Goal: Task Accomplishment & Management: Use online tool/utility

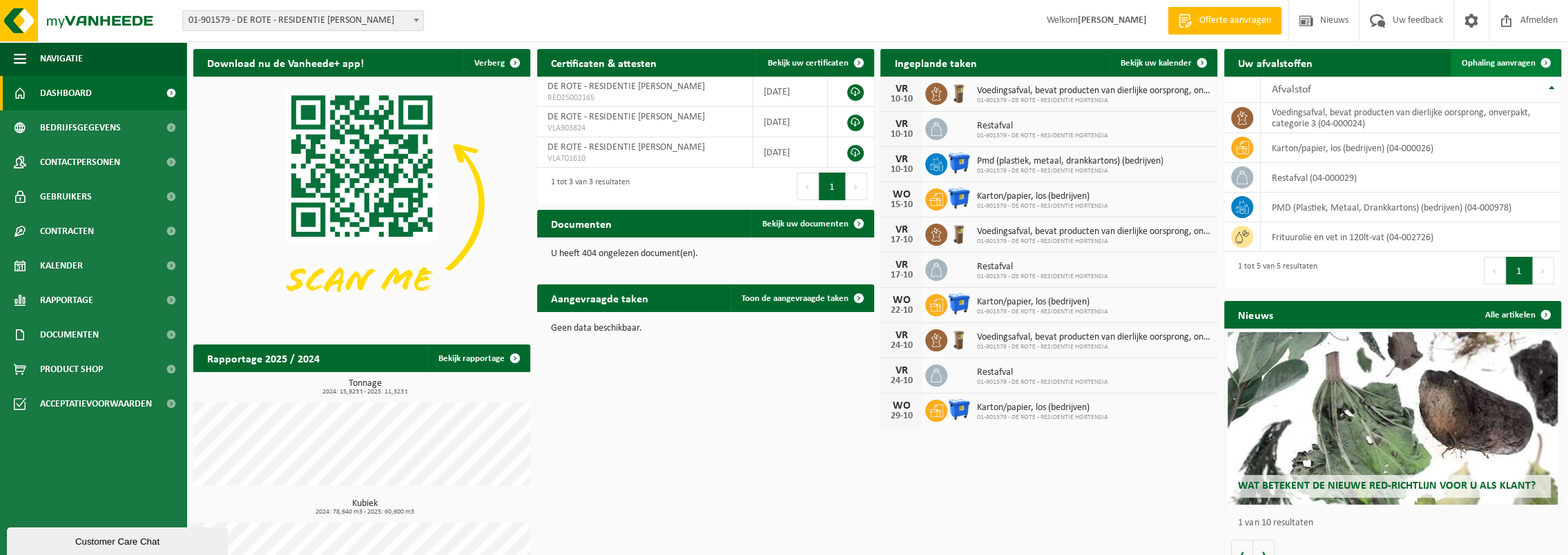
click at [1518, 62] on span "Ophaling aanvragen" at bounding box center [1499, 63] width 74 height 9
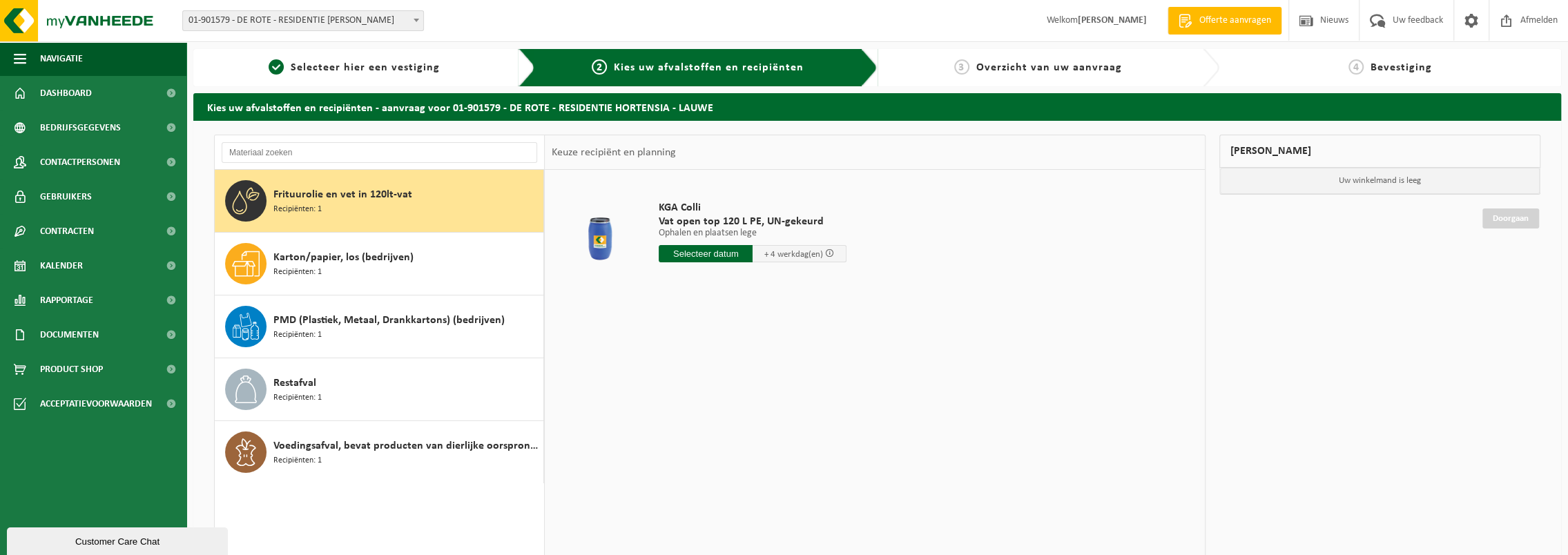
click at [318, 193] on span "Frituurolie en vet in 120lt-vat" at bounding box center [343, 195] width 139 height 17
click at [741, 256] on input "text" at bounding box center [706, 254] width 94 height 18
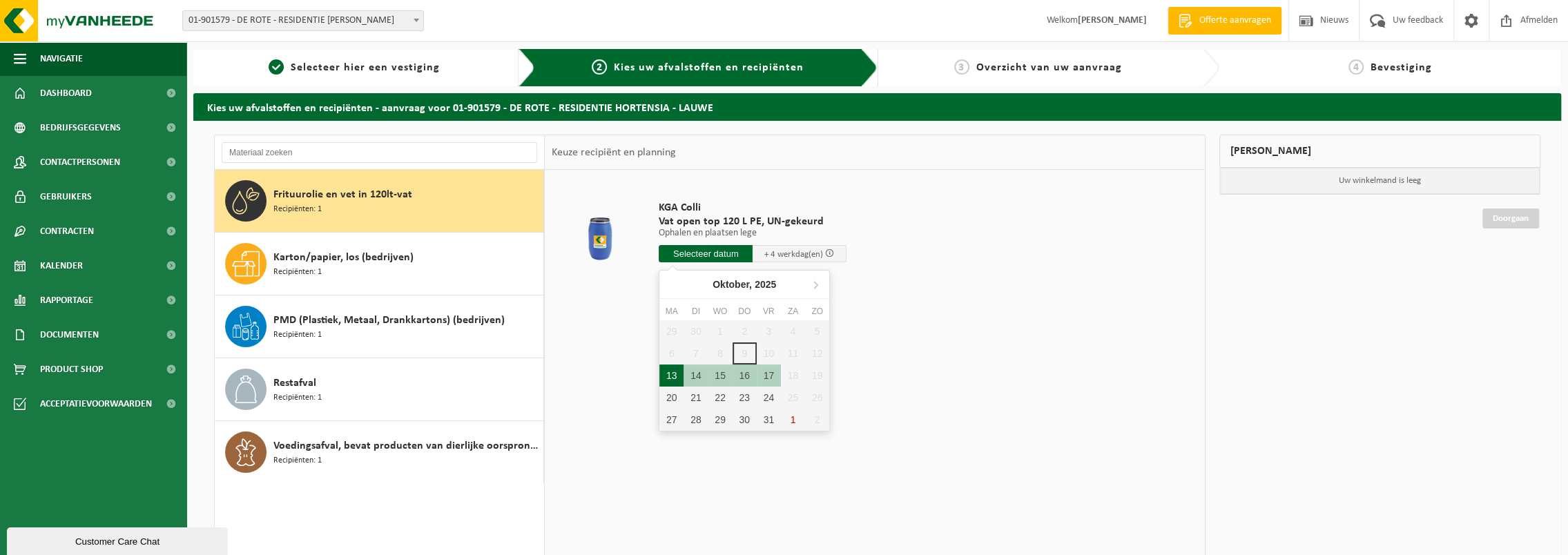
click at [677, 374] on div "13" at bounding box center [671, 376] width 24 height 22
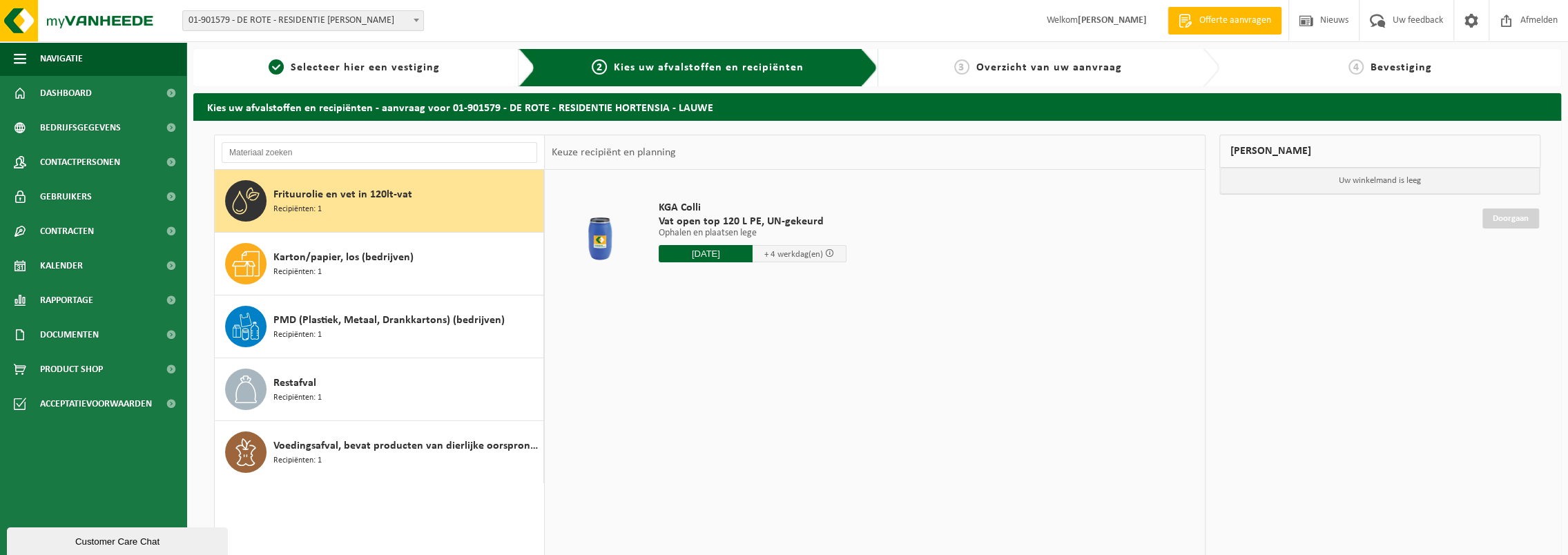
type input "Van 2025-10-13"
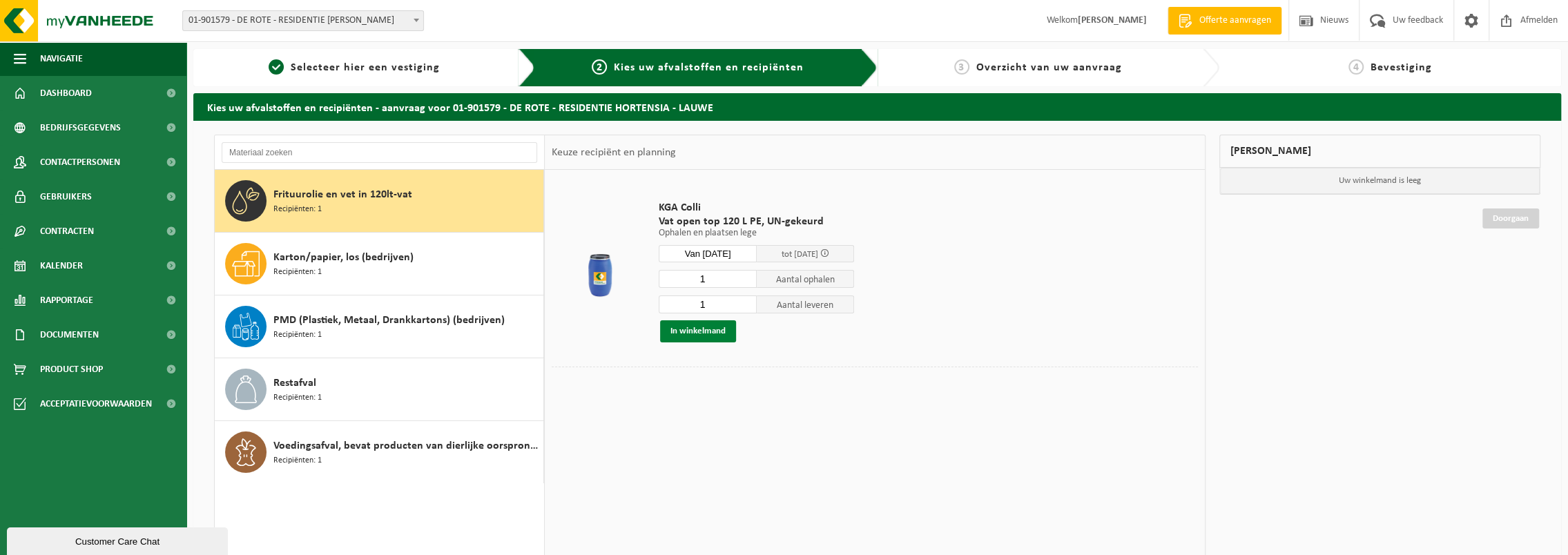
click at [707, 329] on button "In winkelmand" at bounding box center [697, 332] width 76 height 22
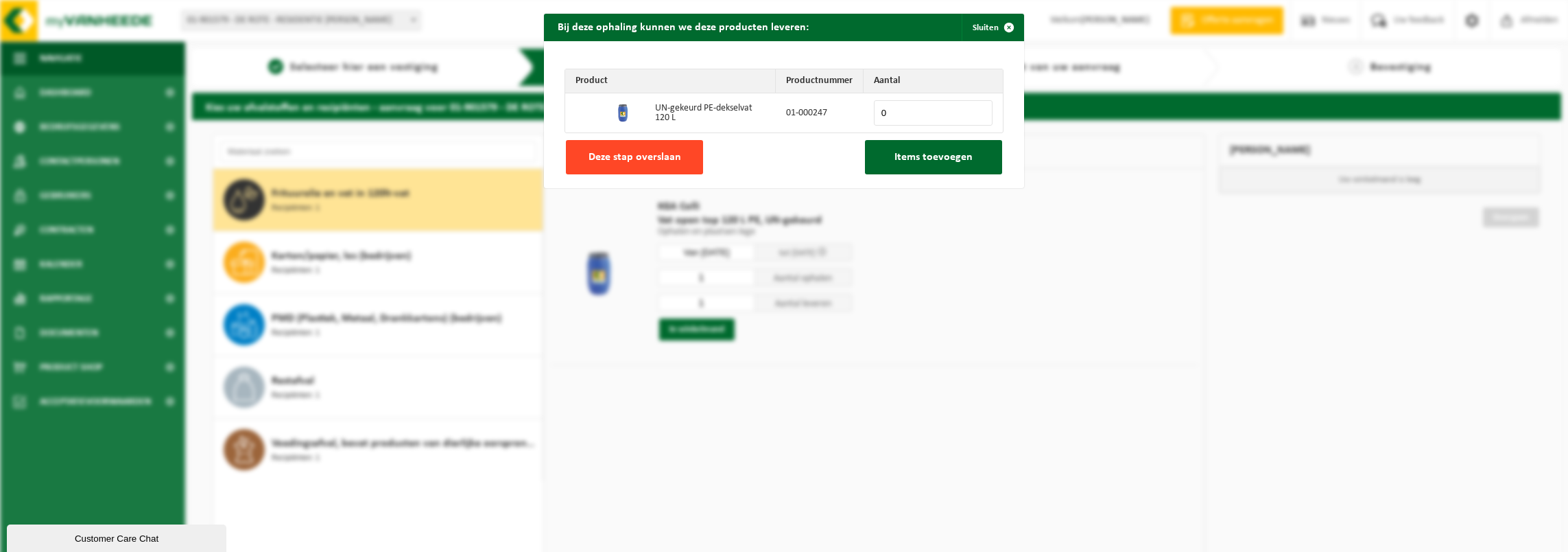
click at [633, 154] on span "Deze stap overslaan" at bounding box center [634, 157] width 93 height 11
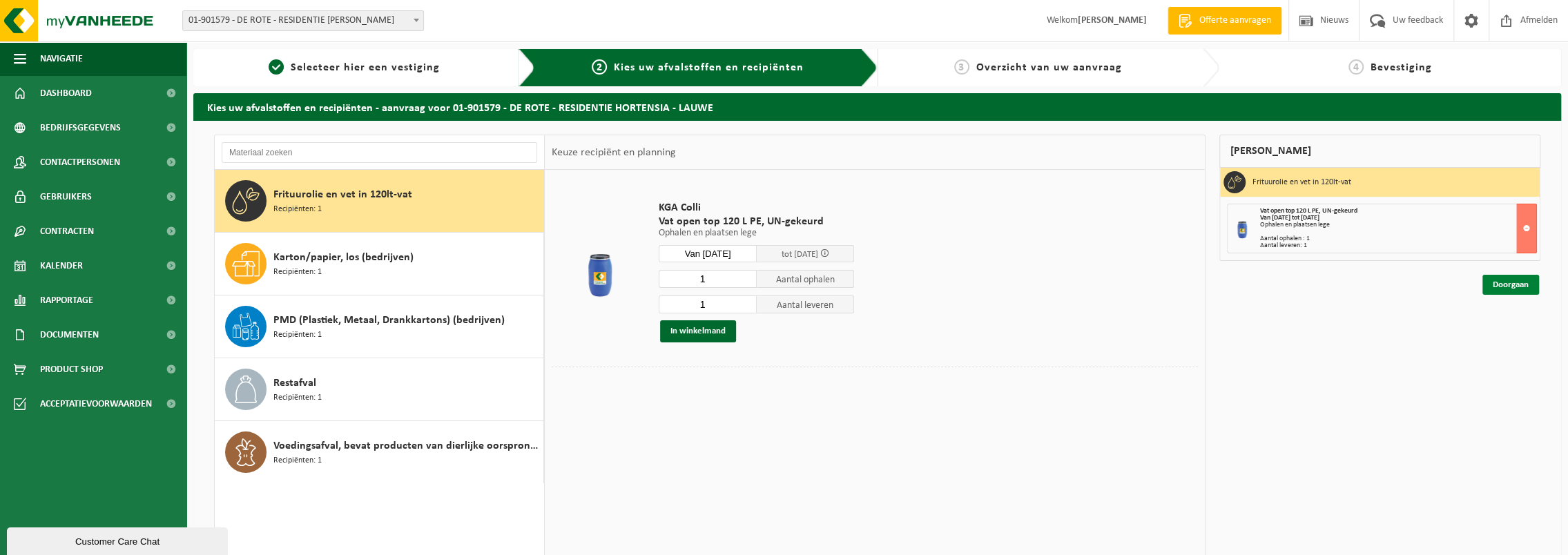
click at [1506, 281] on link "Doorgaan" at bounding box center [1511, 284] width 57 height 20
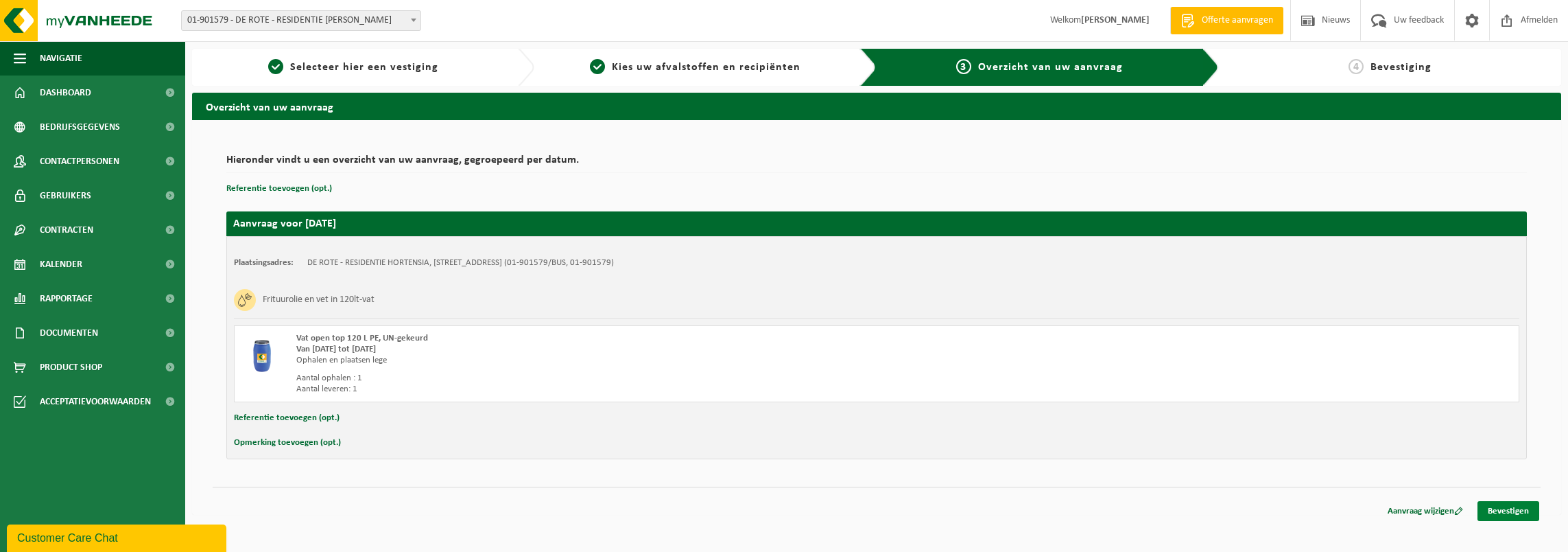
click at [1501, 505] on link "Bevestigen" at bounding box center [1509, 511] width 62 height 20
